Goal: Task Accomplishment & Management: Use online tool/utility

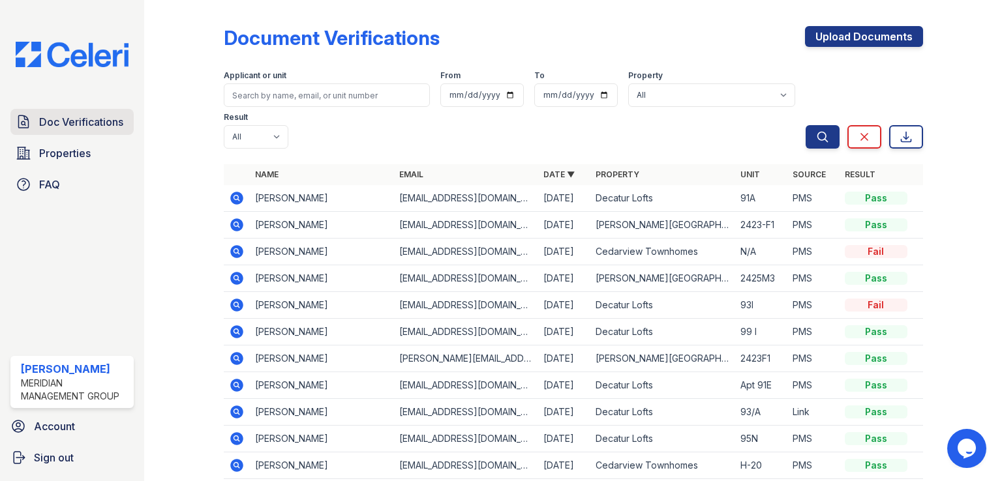
click at [51, 120] on span "Doc Verifications" at bounding box center [81, 122] width 84 height 16
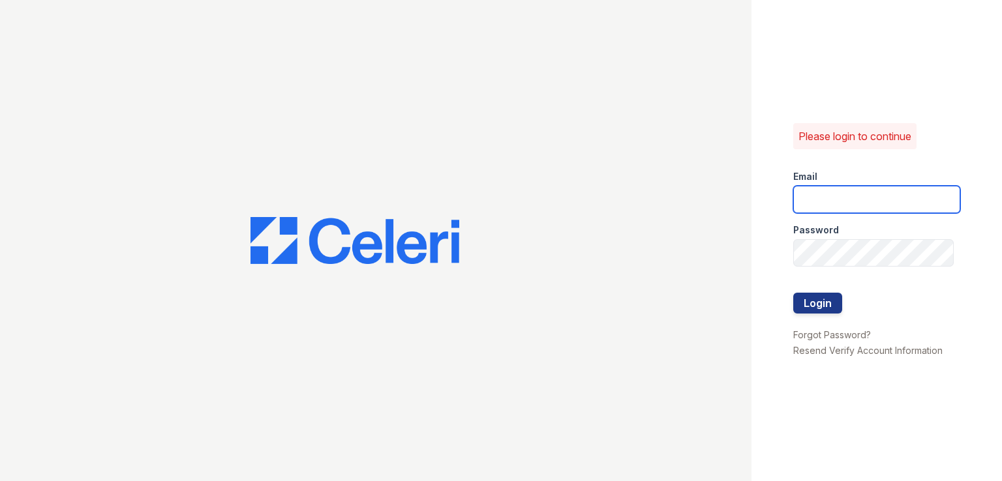
click at [856, 198] on input "email" at bounding box center [876, 199] width 167 height 27
click at [806, 423] on div "Please login to continue Email Password Login Forgot Password? Resend Verify Ac…" at bounding box center [877, 240] width 251 height 481
click at [822, 196] on input "email" at bounding box center [876, 199] width 167 height 27
type input "[EMAIL_ADDRESS][DOMAIN_NAME]"
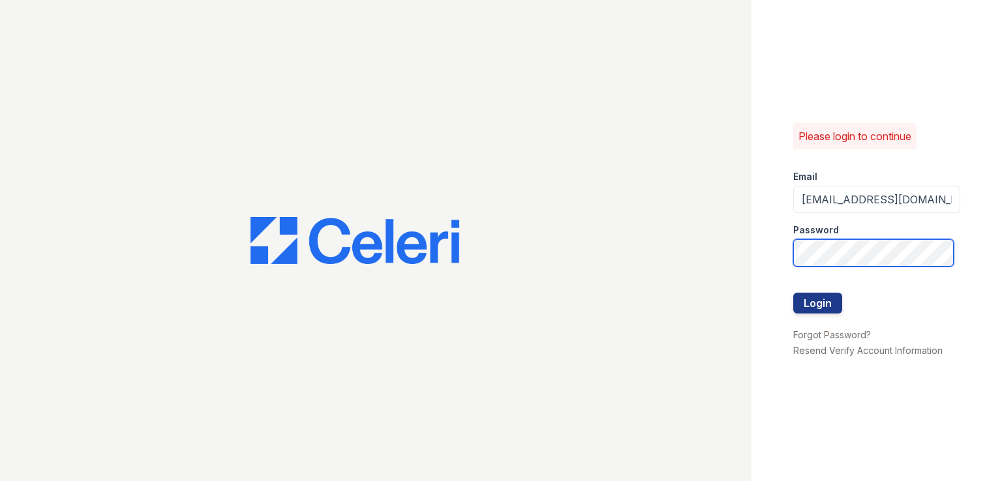
click at [793, 293] on button "Login" at bounding box center [817, 303] width 49 height 21
